Goal: Information Seeking & Learning: Learn about a topic

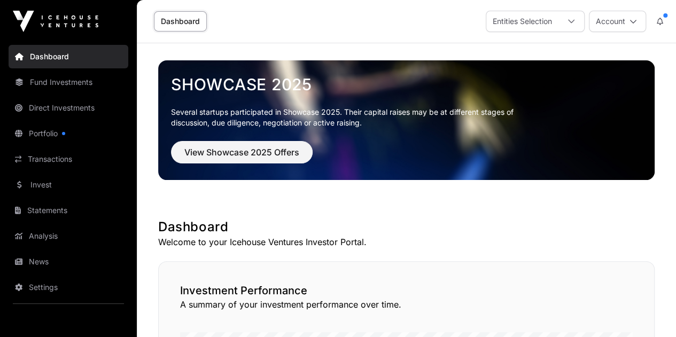
click at [73, 100] on link "Direct Investments" at bounding box center [69, 108] width 120 height 24
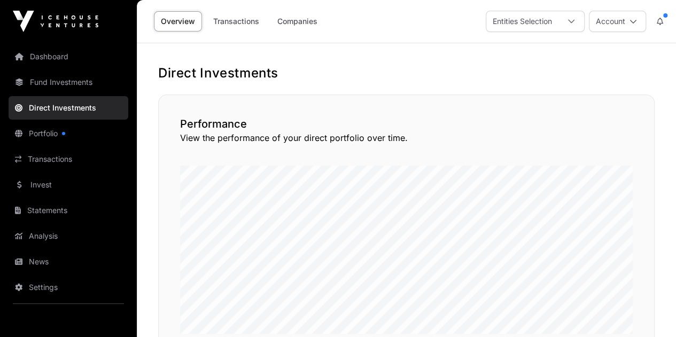
click at [241, 28] on link "Transactions" at bounding box center [236, 21] width 60 height 20
click at [312, 26] on link "Companies" at bounding box center [297, 21] width 54 height 20
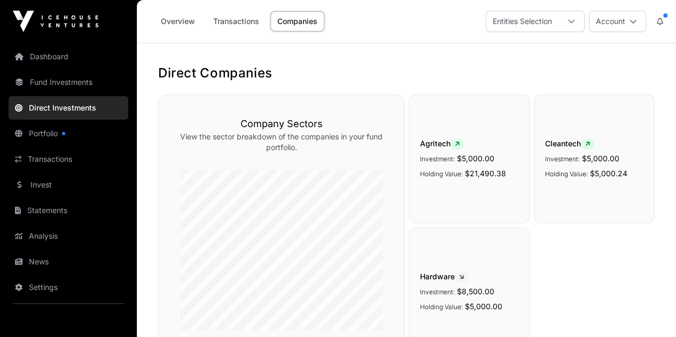
click at [312, 26] on link "Companies" at bounding box center [297, 21] width 54 height 20
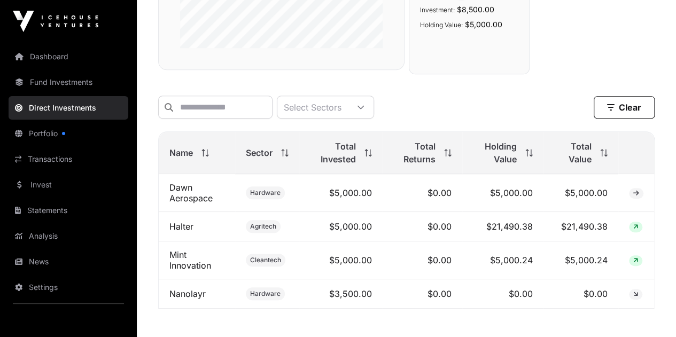
scroll to position [308, 0]
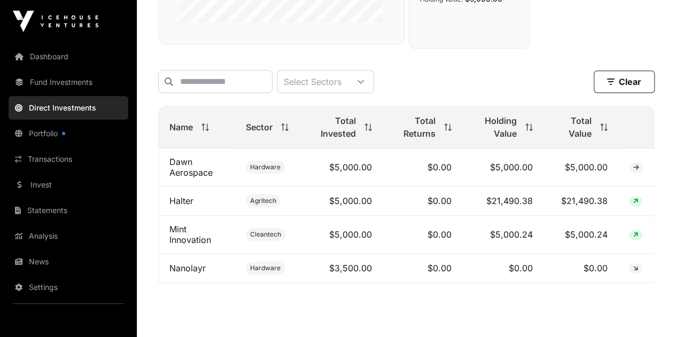
click at [179, 237] on link "Mint Innovation" at bounding box center [190, 234] width 42 height 21
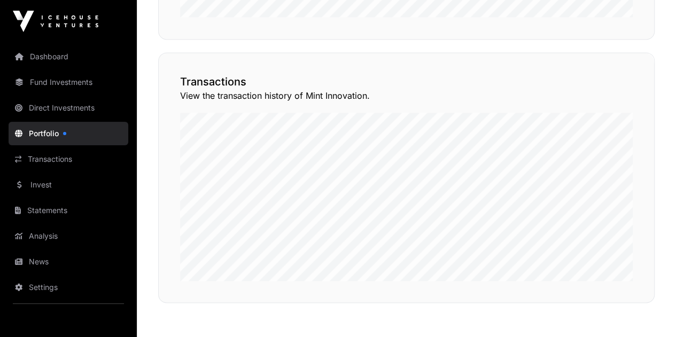
scroll to position [808, 0]
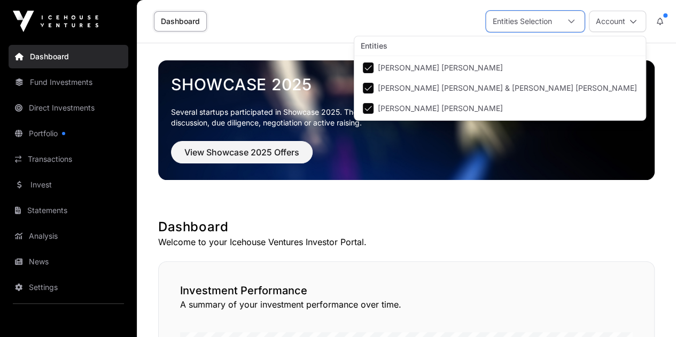
scroll to position [11, 6]
